Goal: Find specific page/section: Find specific page/section

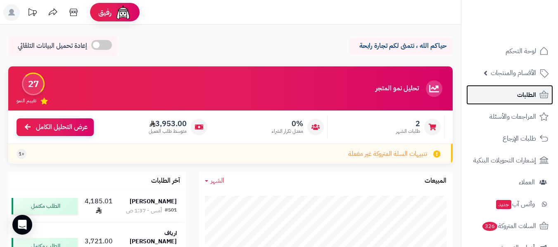
click at [523, 96] on span "الطلبات" at bounding box center [526, 95] width 19 height 12
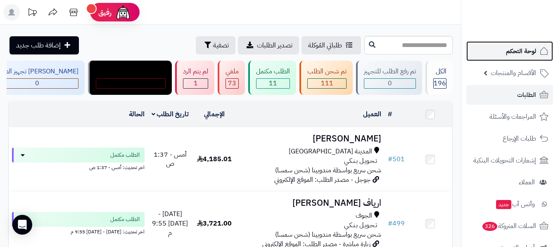
click at [518, 53] on span "لوحة التحكم" at bounding box center [521, 51] width 30 height 12
